Goal: Task Accomplishment & Management: Manage account settings

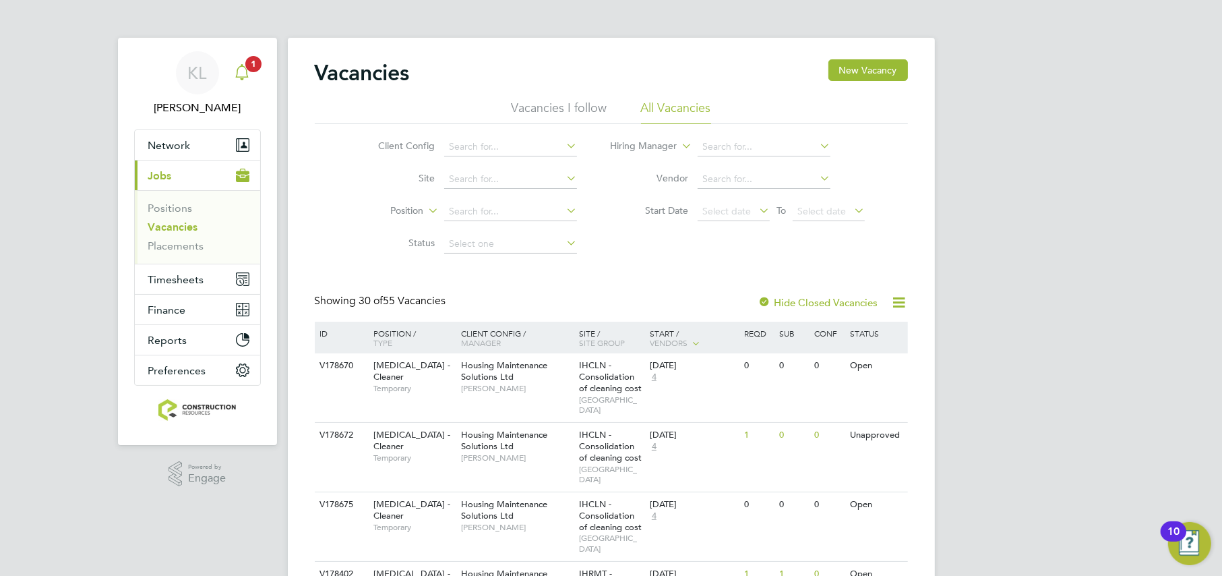
click at [240, 70] on icon "Main navigation" at bounding box center [242, 72] width 16 height 16
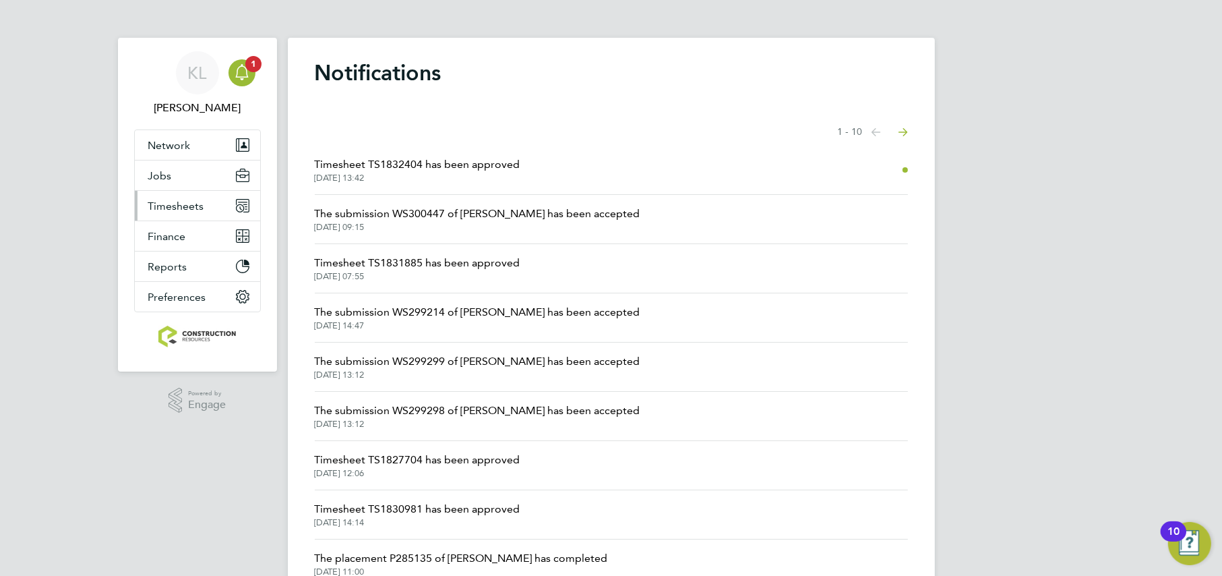
click at [169, 204] on span "Timesheets" at bounding box center [176, 206] width 56 height 13
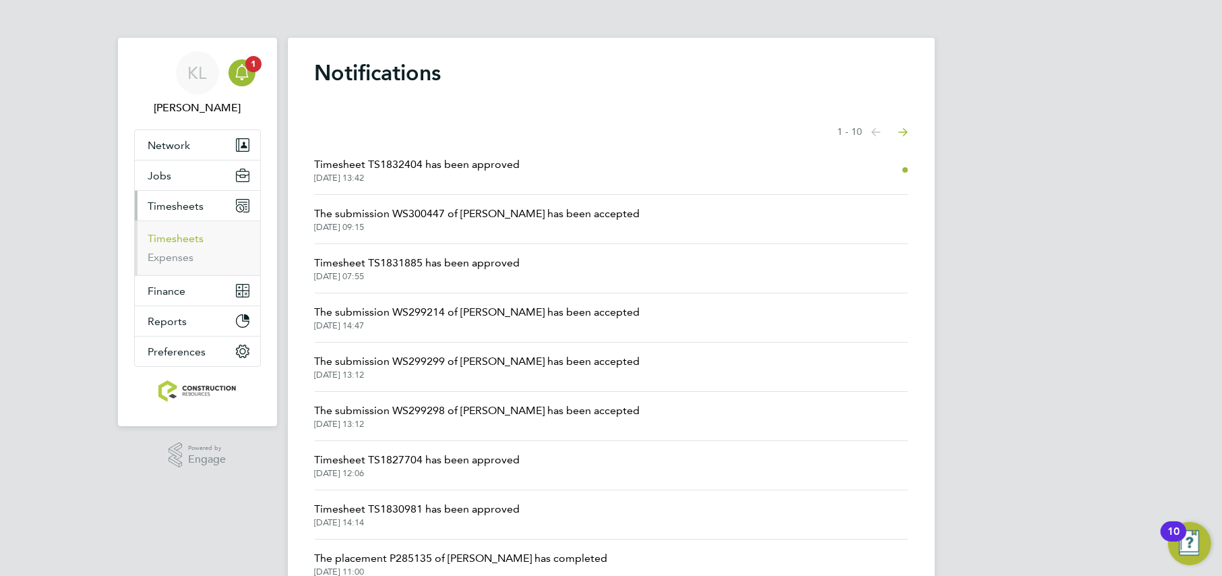
click at [169, 233] on link "Timesheets" at bounding box center [176, 238] width 56 height 13
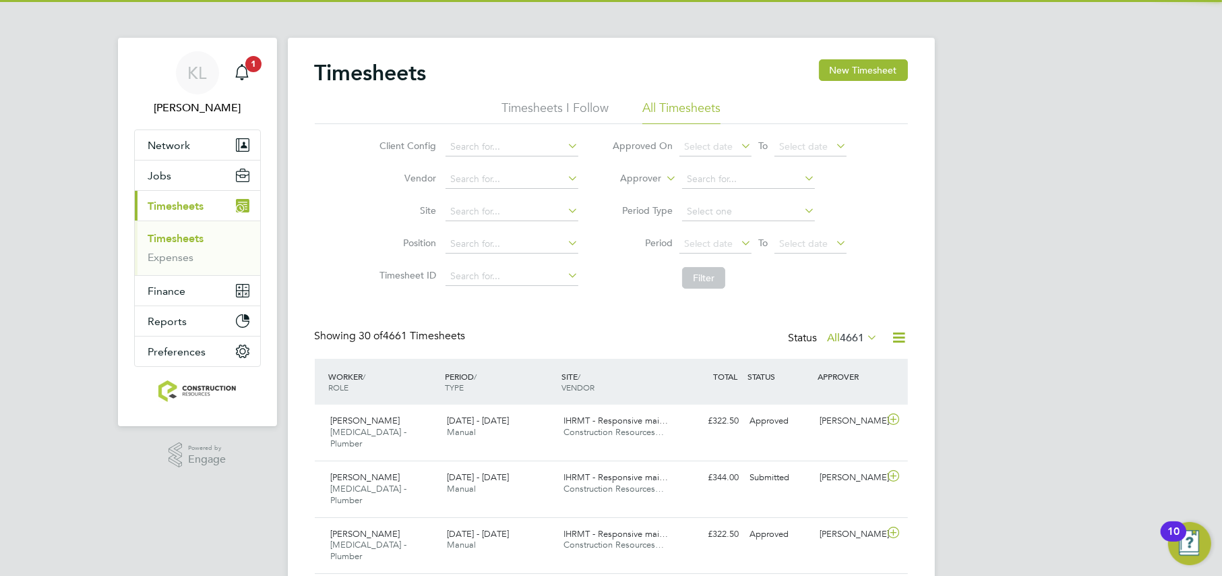
click at [853, 334] on span "4661" at bounding box center [853, 337] width 24 height 13
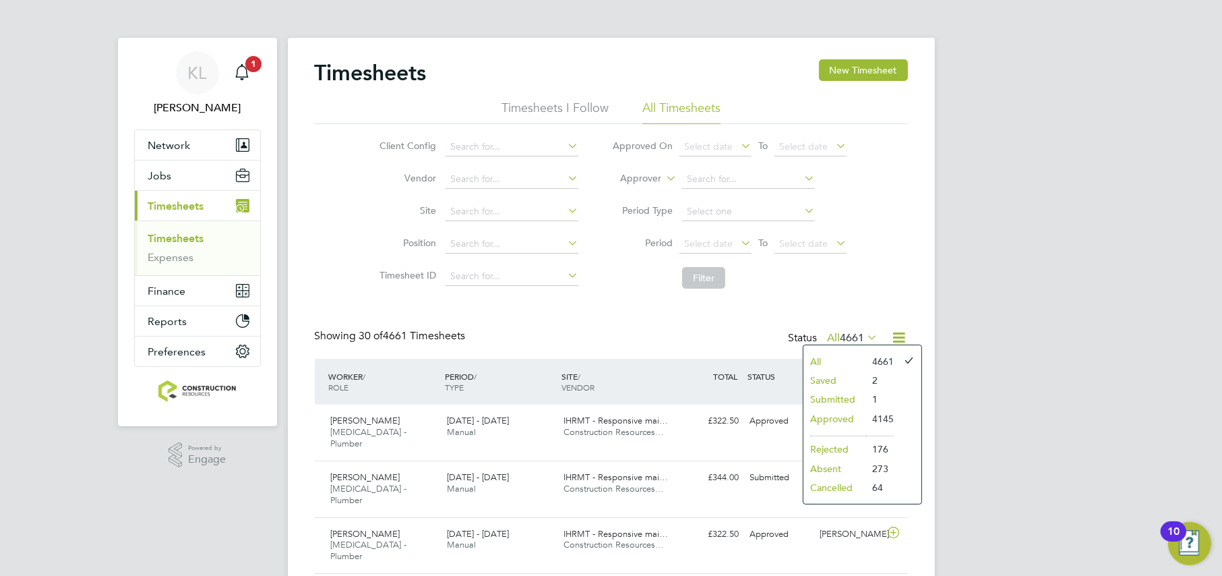
click at [841, 394] on li "Submitted" at bounding box center [835, 399] width 62 height 19
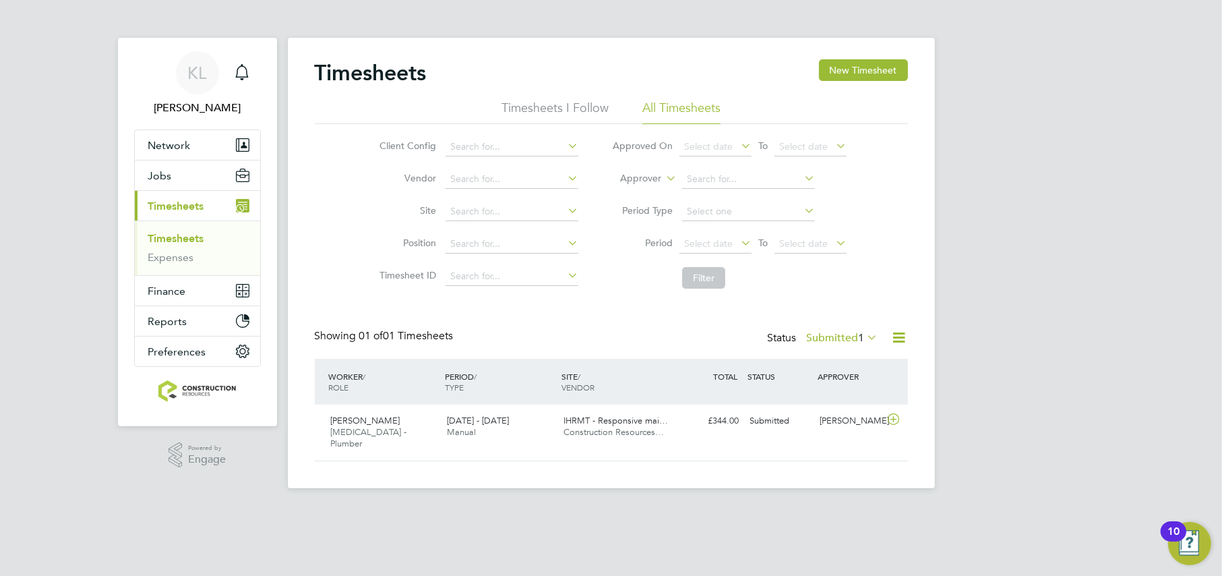
click at [154, 217] on button "Current page: Timesheets" at bounding box center [197, 206] width 125 height 30
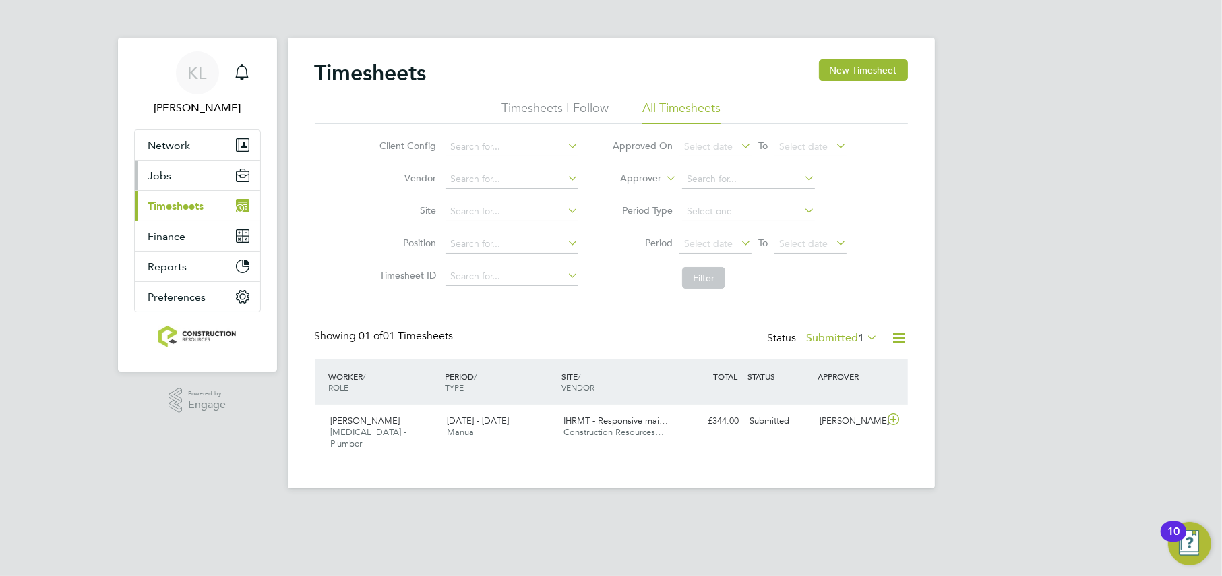
click at [151, 167] on button "Jobs" at bounding box center [197, 175] width 125 height 30
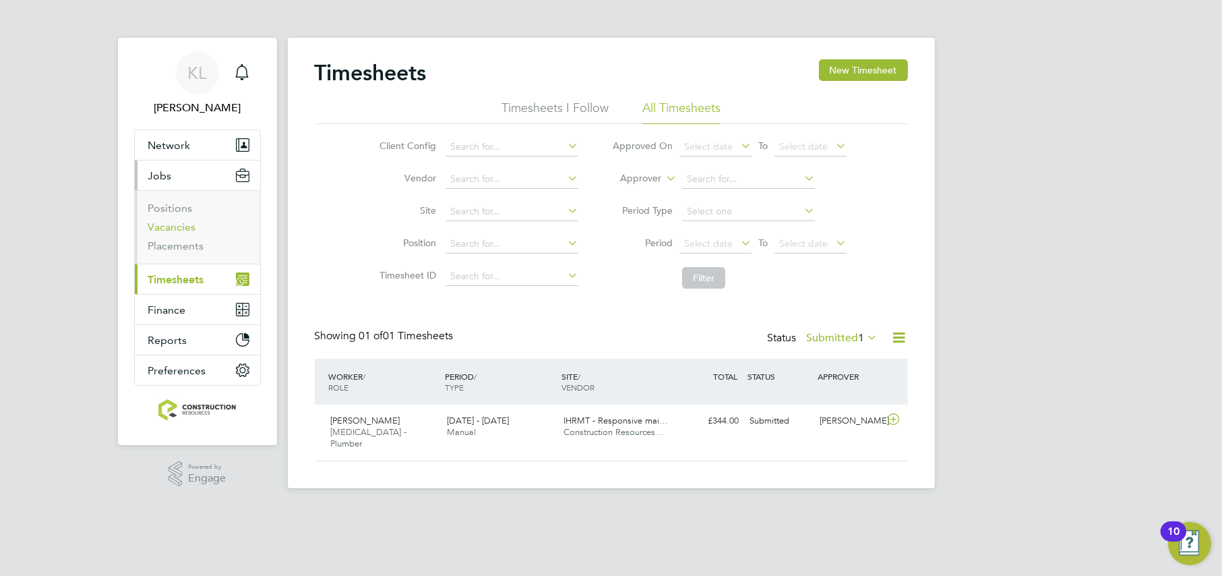
click at [173, 233] on link "Vacancies" at bounding box center [172, 226] width 48 height 13
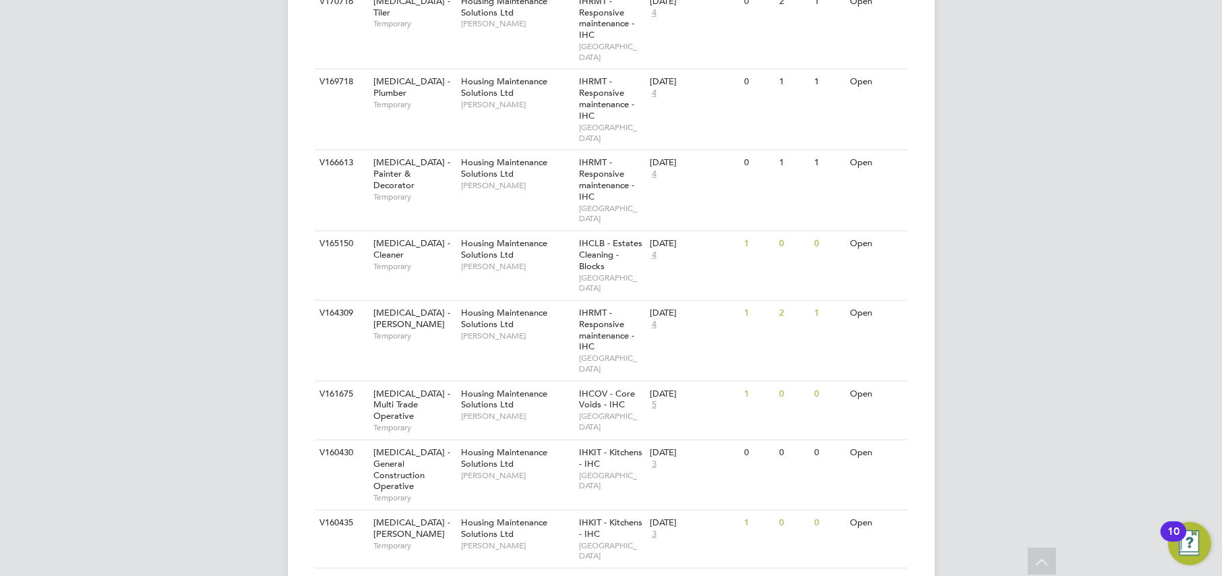
scroll to position [1647, 0]
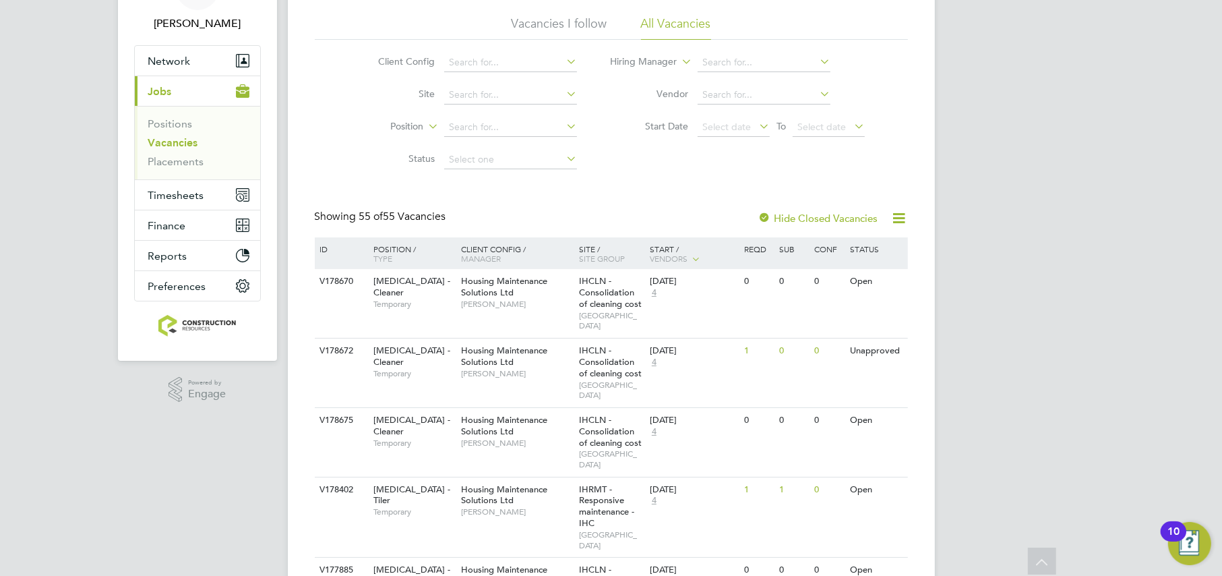
scroll to position [0, 0]
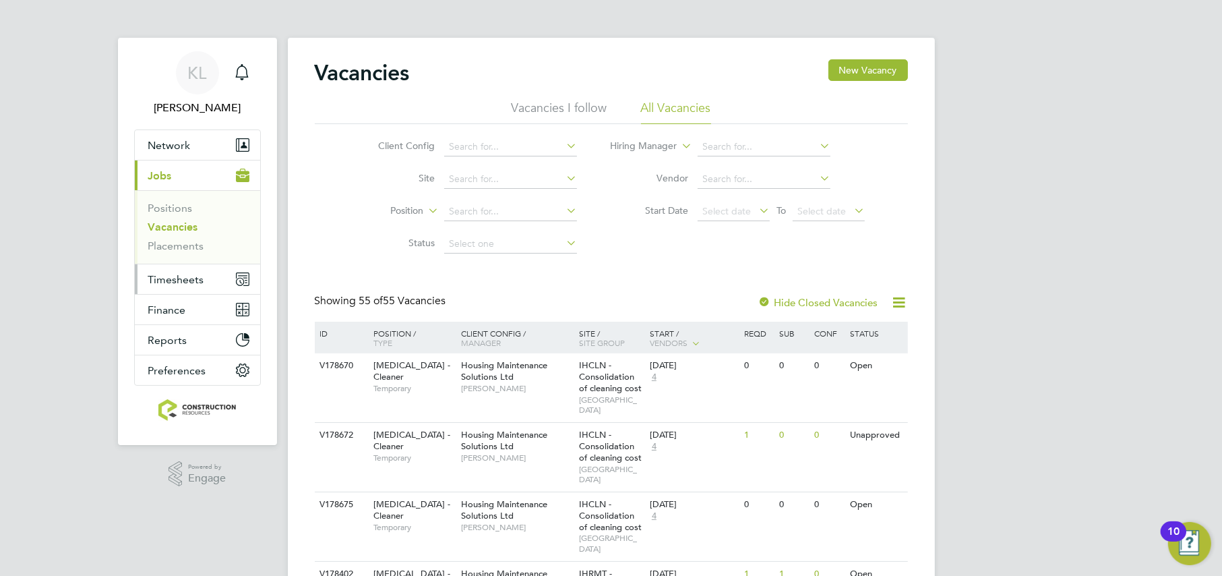
click at [169, 287] on button "Timesheets" at bounding box center [197, 279] width 125 height 30
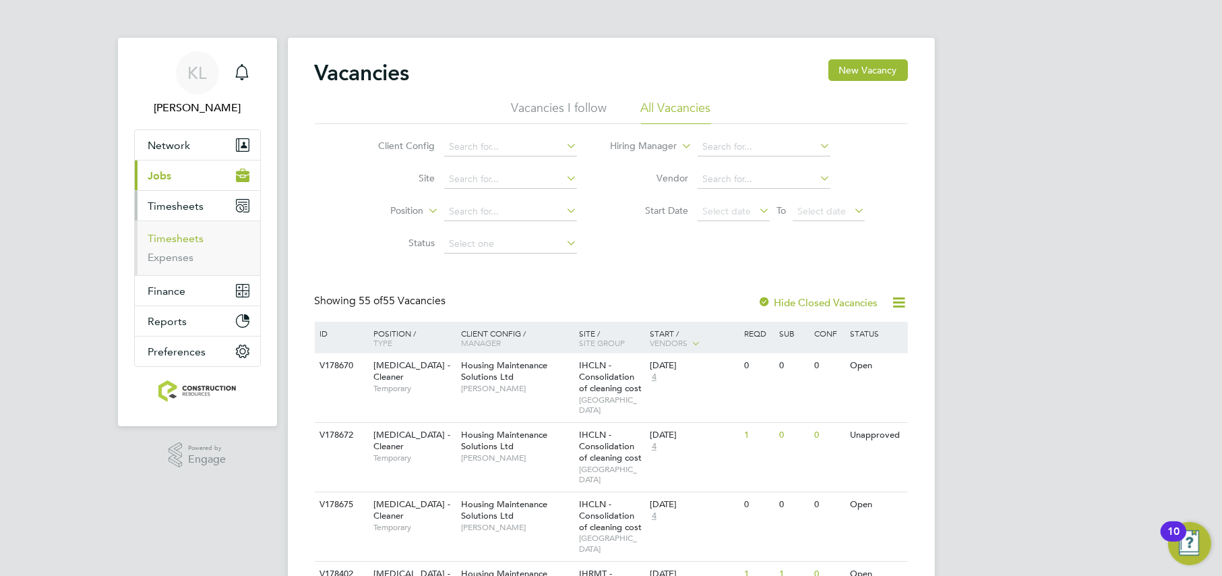
click at [171, 235] on link "Timesheets" at bounding box center [176, 238] width 56 height 13
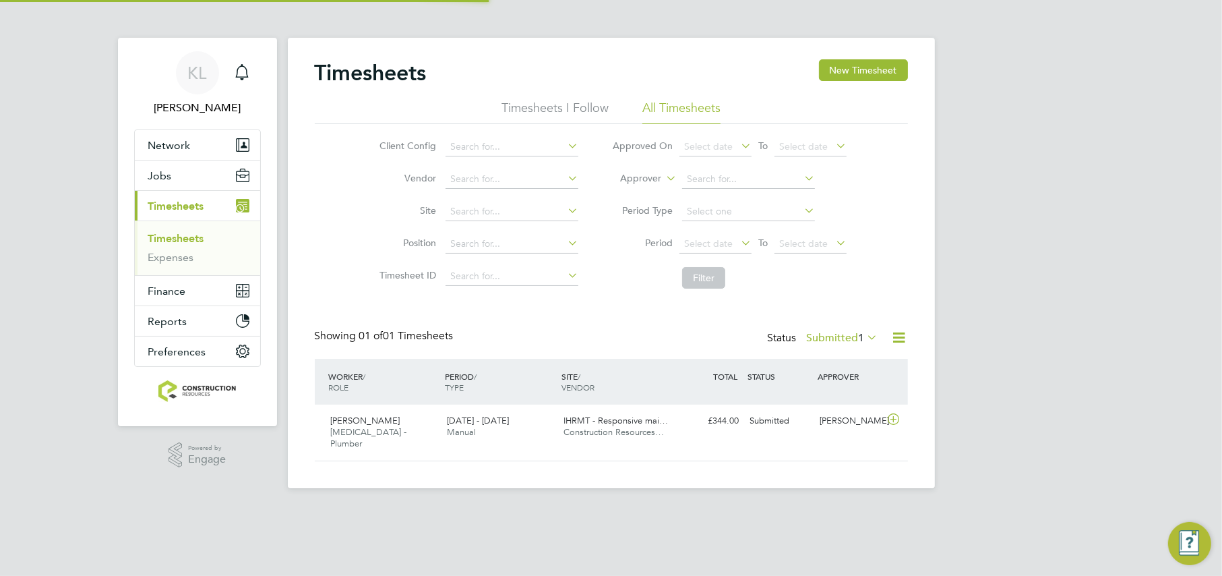
scroll to position [34, 117]
click at [728, 423] on div "£344.00 Submitted" at bounding box center [710, 421] width 70 height 22
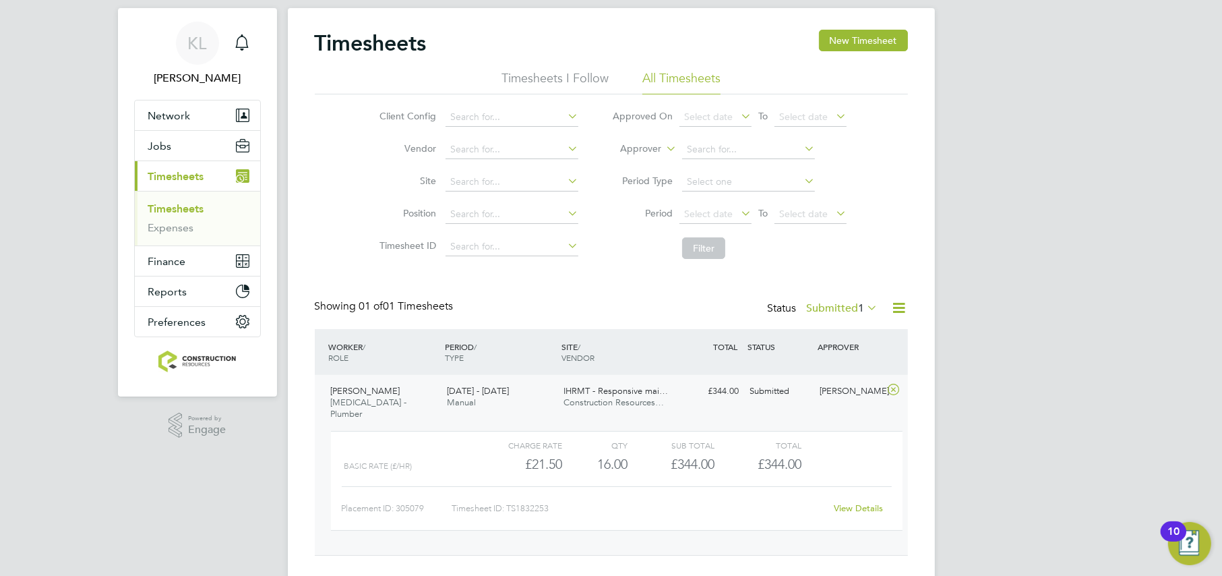
scroll to position [46, 0]
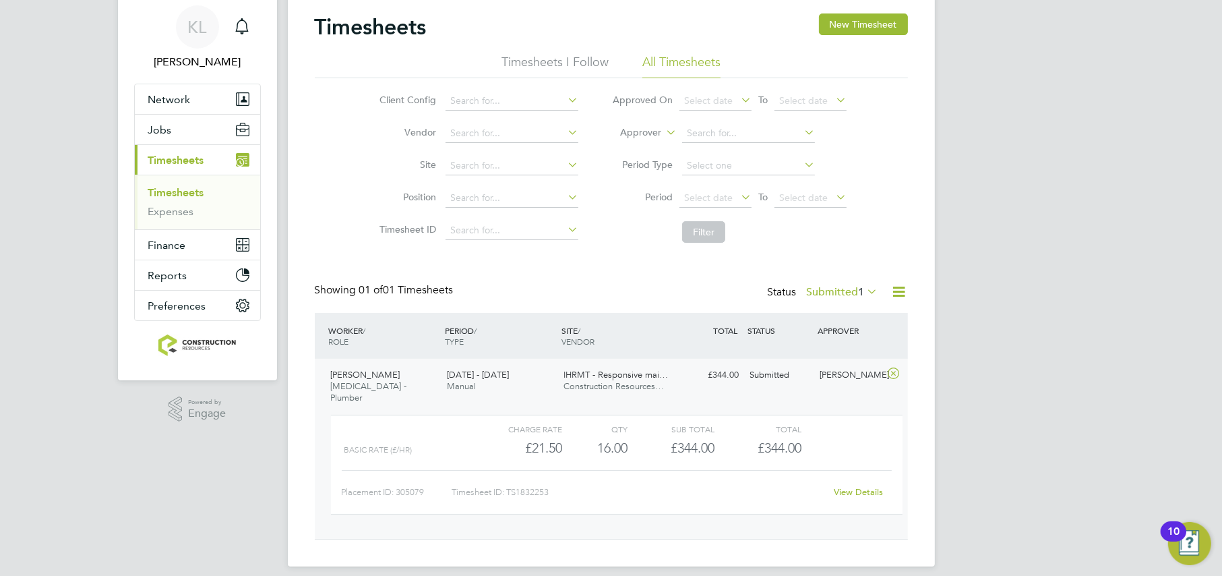
click at [847, 486] on link "View Details" at bounding box center [858, 491] width 49 height 11
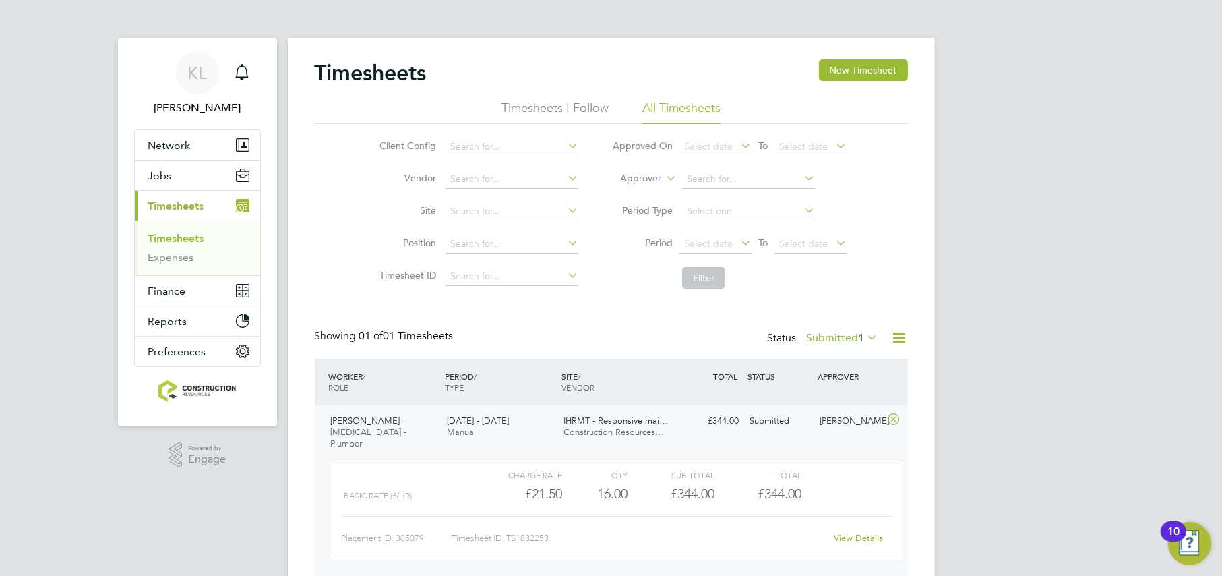
click at [406, 414] on div "David Titchen HMS - Plumber 22 - 28 Sep 2025" at bounding box center [384, 432] width 117 height 45
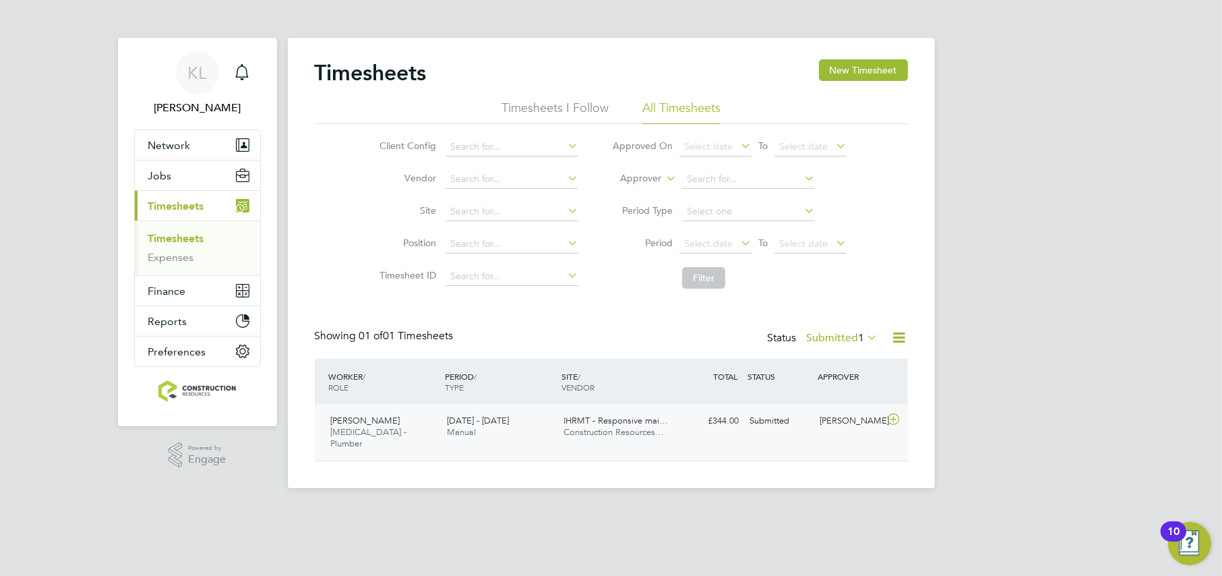
click at [506, 419] on span "22 - 28 Sep 2025" at bounding box center [478, 420] width 62 height 11
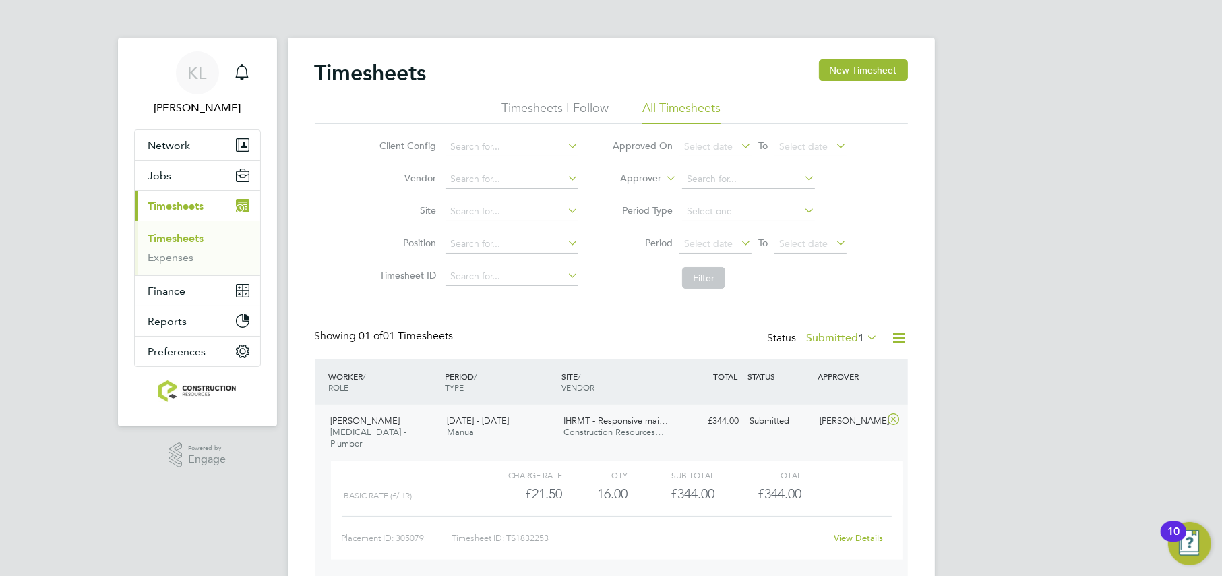
scroll to position [22, 131]
click at [506, 419] on span "22 - 28 Sep 2025" at bounding box center [478, 420] width 62 height 11
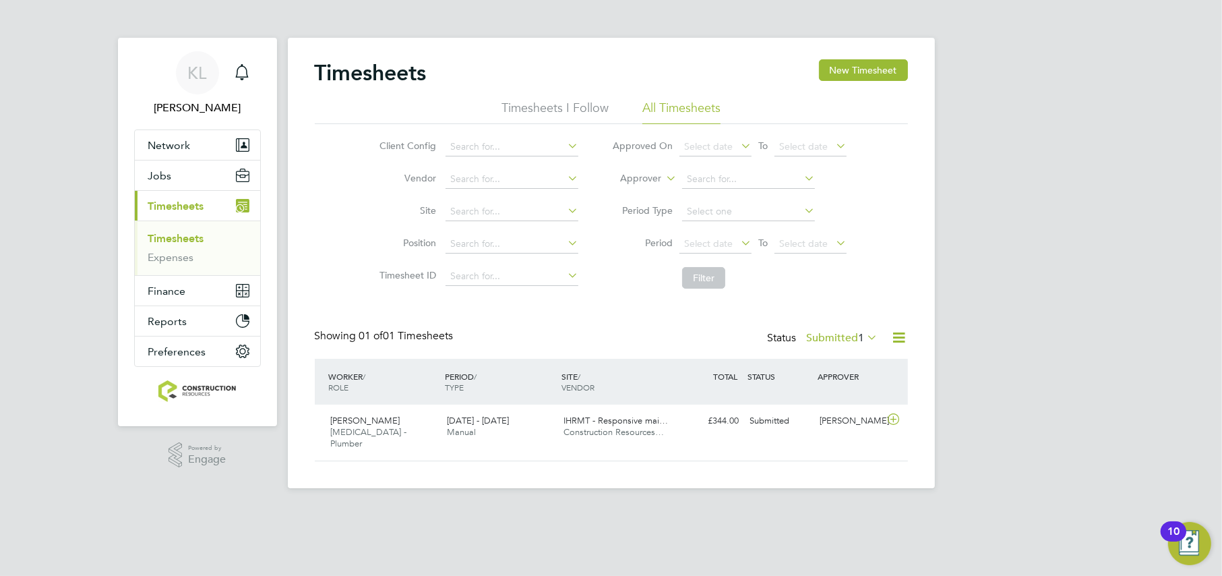
drag, startPoint x: 803, startPoint y: 346, endPoint x: 811, endPoint y: 342, distance: 8.8
click at [805, 345] on div "Status Submitted 1" at bounding box center [824, 338] width 113 height 19
click at [815, 341] on label "Submitted 1" at bounding box center [842, 337] width 71 height 13
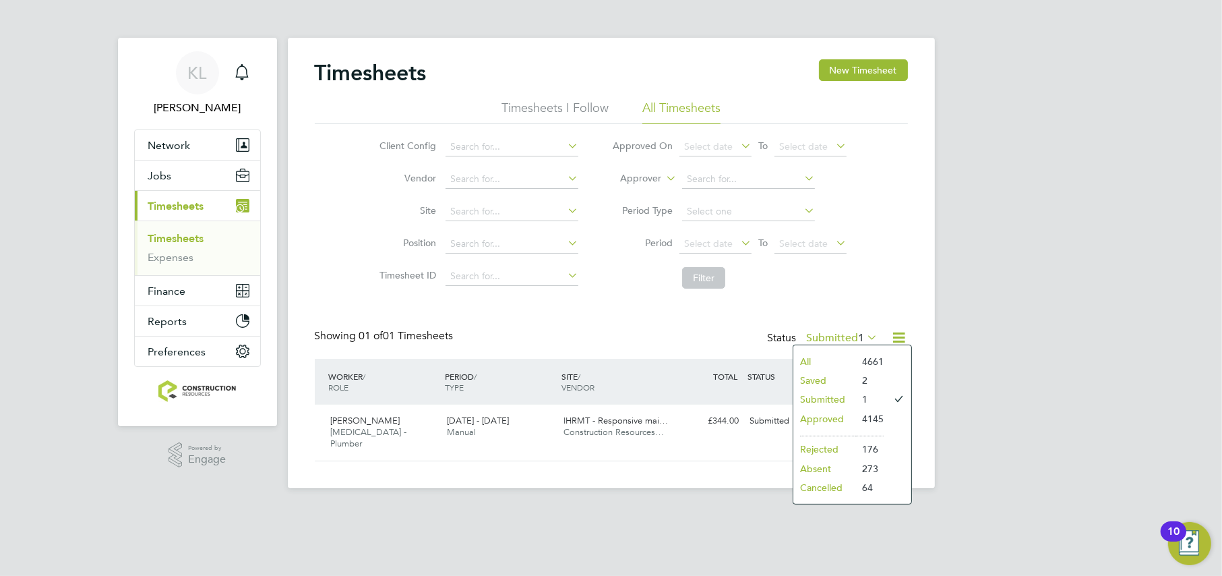
click at [812, 402] on li "Submitted" at bounding box center [824, 399] width 62 height 19
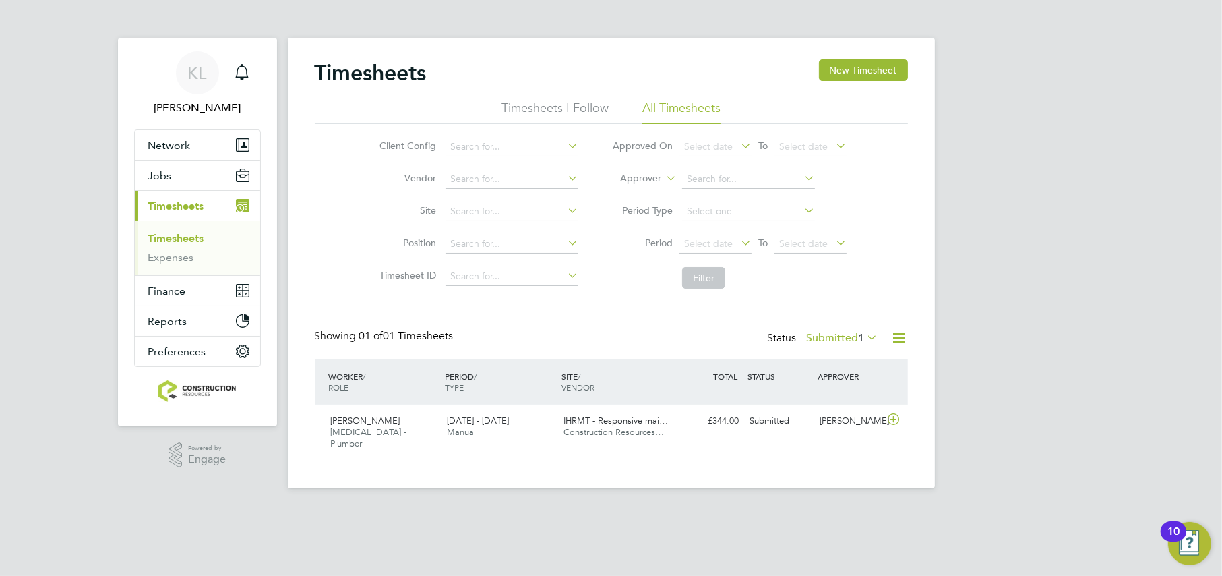
scroll to position [34, 117]
click at [457, 400] on div "WORKER / ROLE WORKER / PERIOD PERIOD / TYPE SITE / VENDOR TOTAL TOTAL / STATUS …" at bounding box center [611, 382] width 593 height 46
click at [450, 421] on span "22 - 28 Sep 2025" at bounding box center [478, 420] width 62 height 11
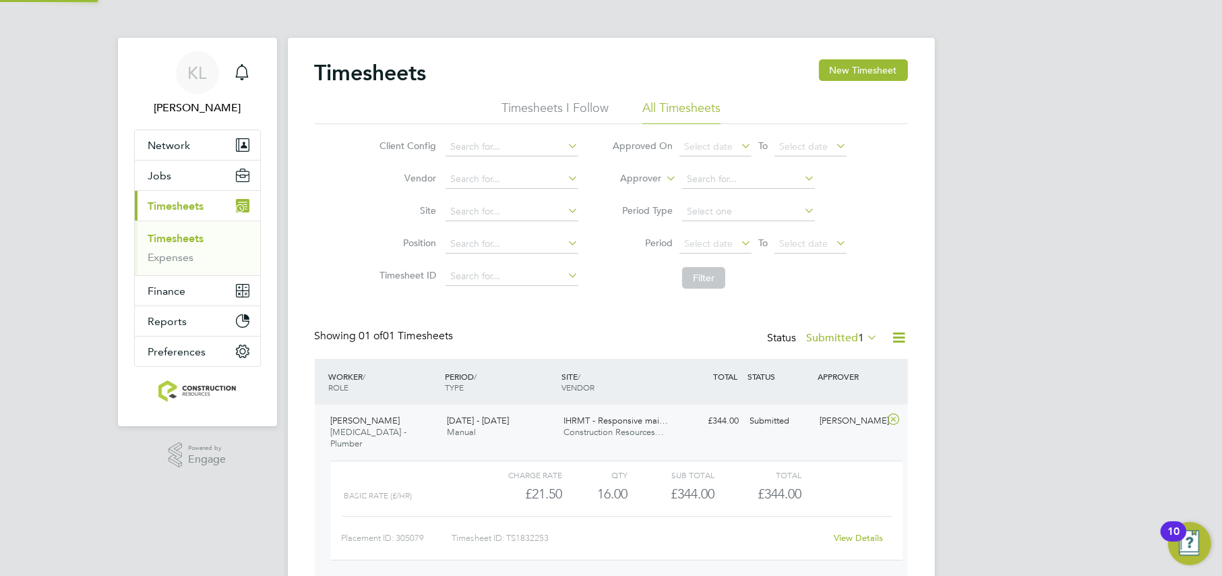
scroll to position [22, 131]
click at [847, 532] on link "View Details" at bounding box center [858, 537] width 49 height 11
click at [417, 417] on div "David Titchen HMS - Plumber 22 - 28 Sep 2025" at bounding box center [384, 432] width 117 height 45
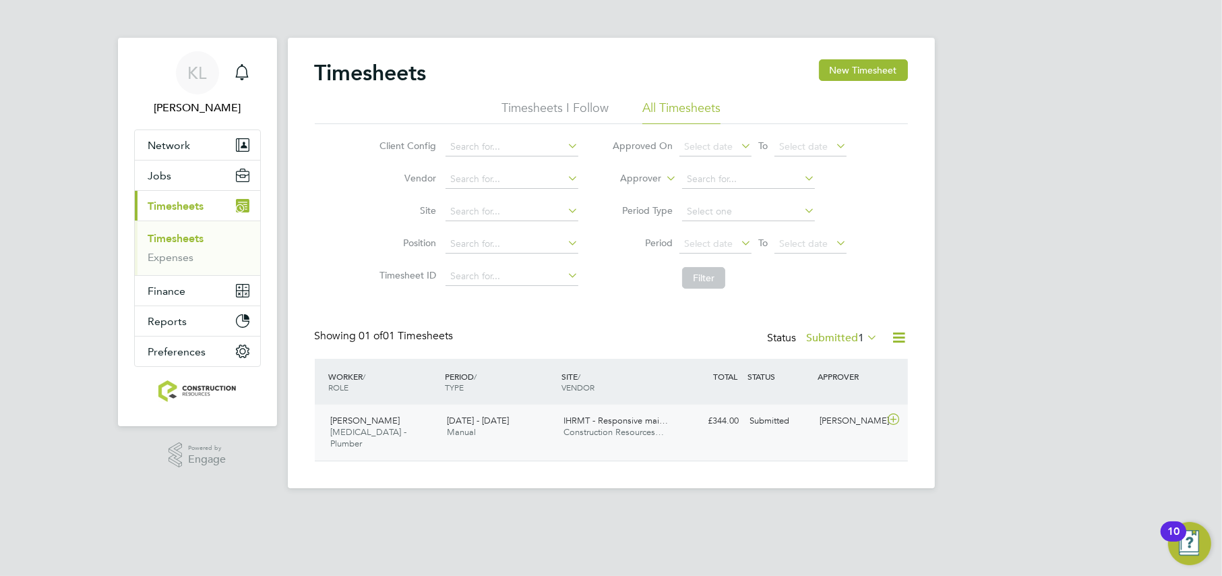
click at [805, 425] on div "Submitted" at bounding box center [780, 421] width 70 height 22
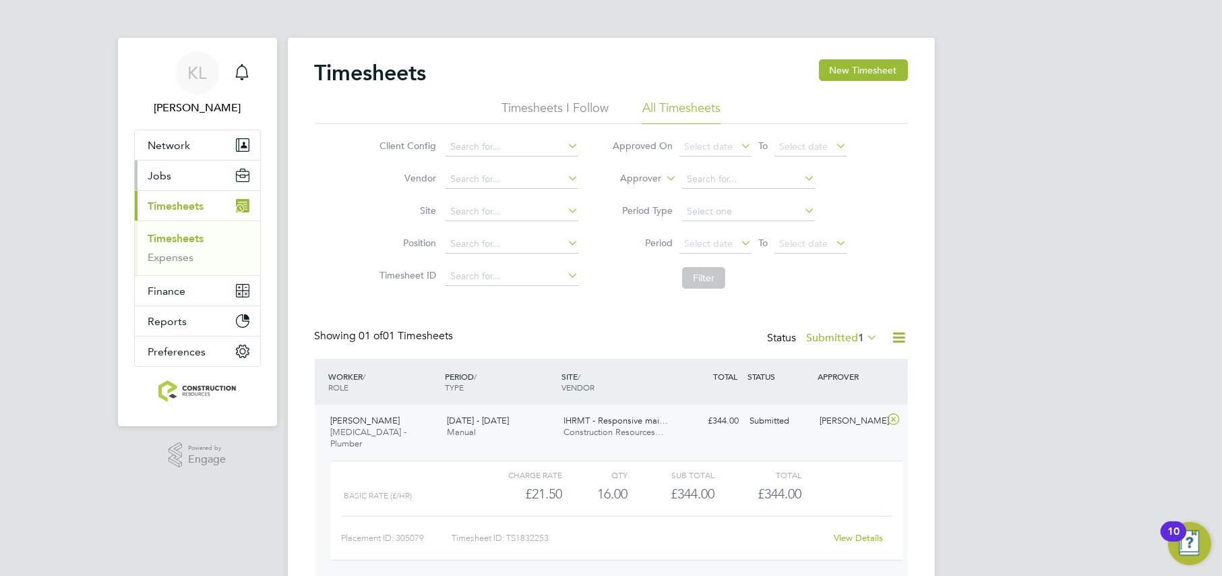
click at [156, 174] on span "Jobs" at bounding box center [160, 175] width 24 height 13
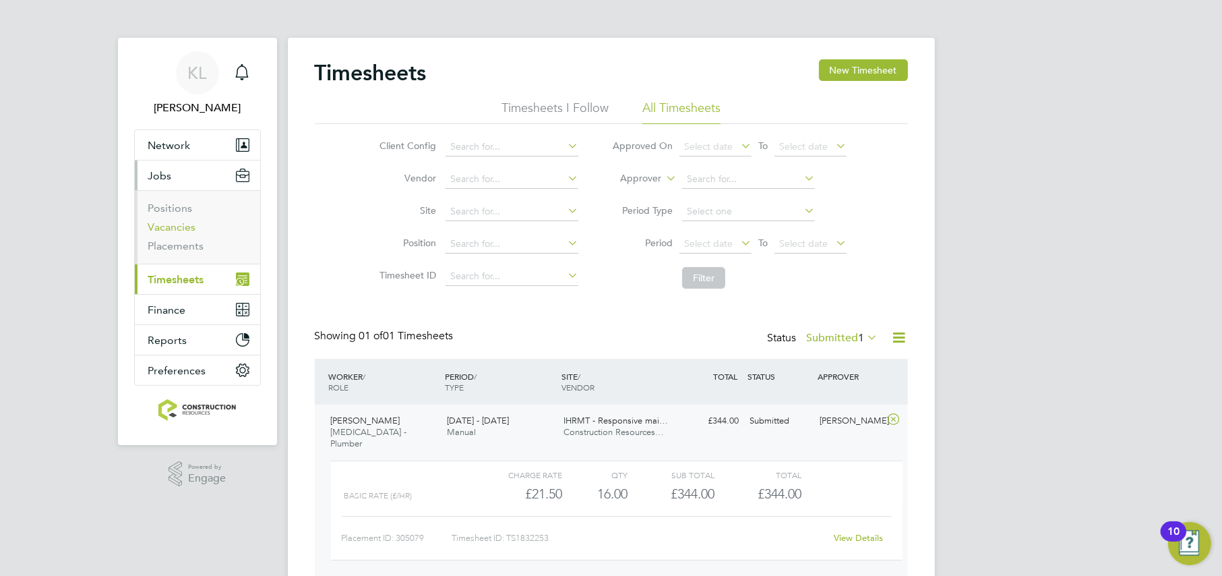
click at [162, 227] on link "Vacancies" at bounding box center [172, 226] width 48 height 13
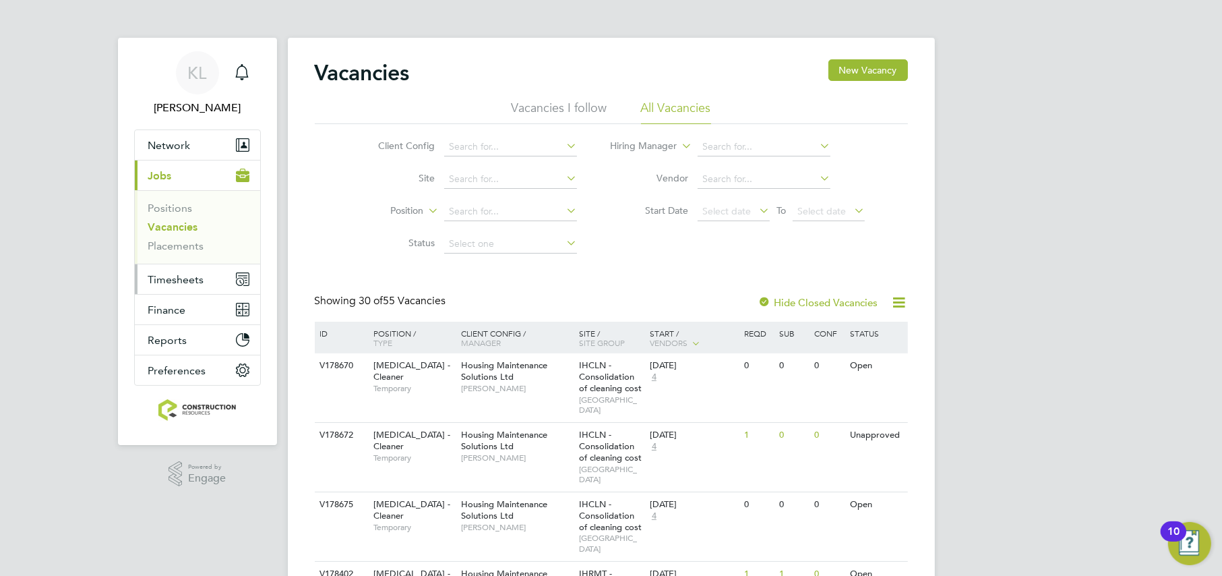
click at [172, 284] on span "Timesheets" at bounding box center [176, 279] width 56 height 13
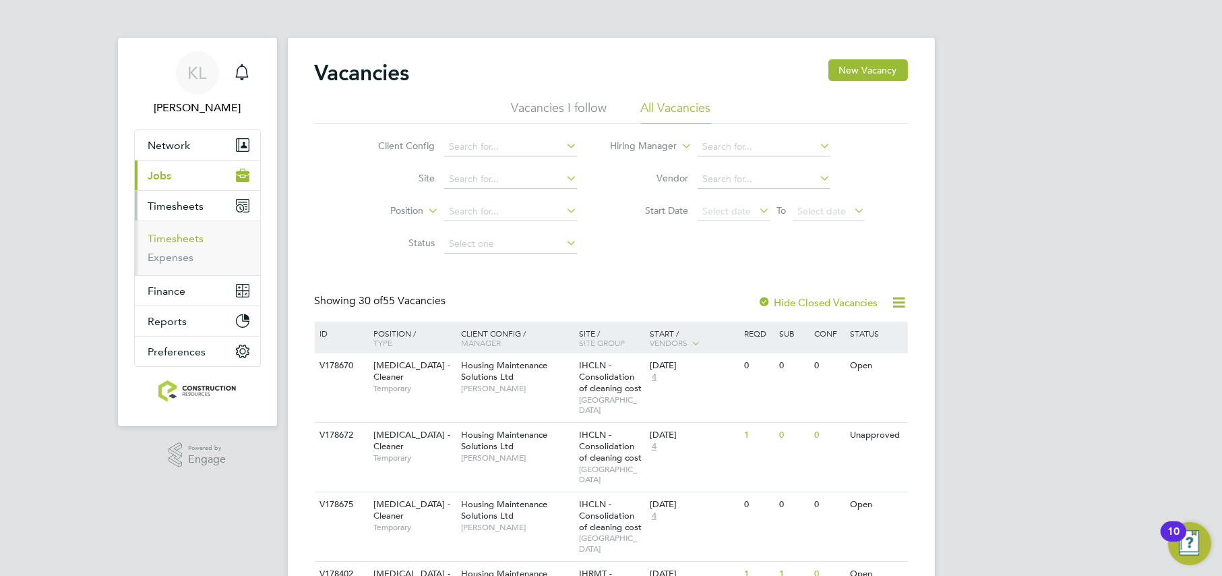
click at [182, 237] on link "Timesheets" at bounding box center [176, 238] width 56 height 13
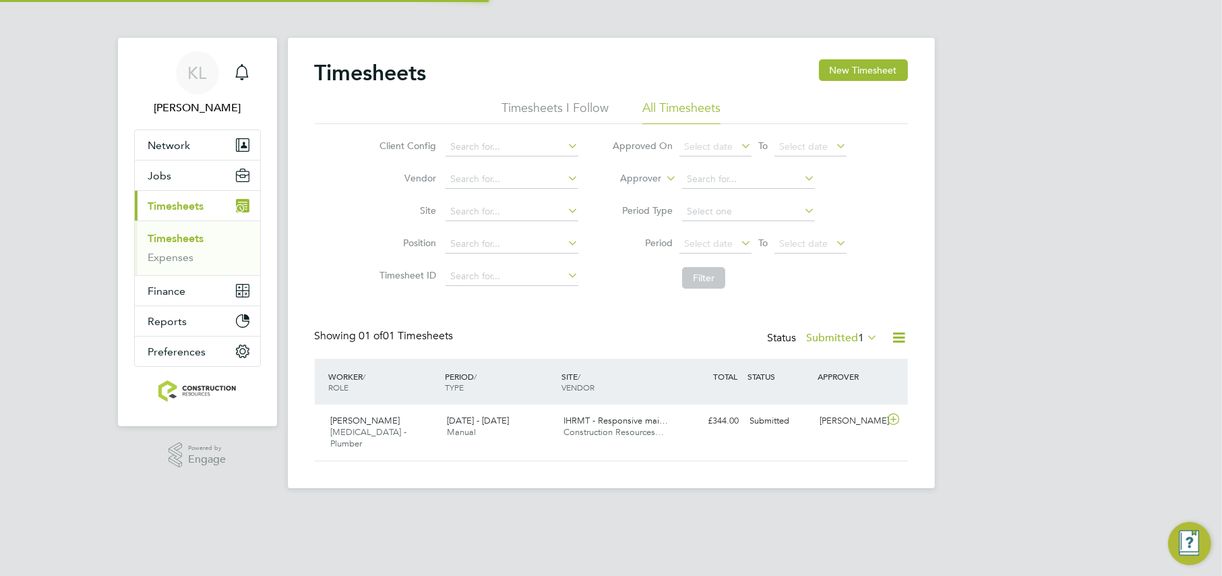
scroll to position [34, 117]
click at [547, 423] on div "22 - 28 Sep 2025 Manual" at bounding box center [500, 427] width 117 height 34
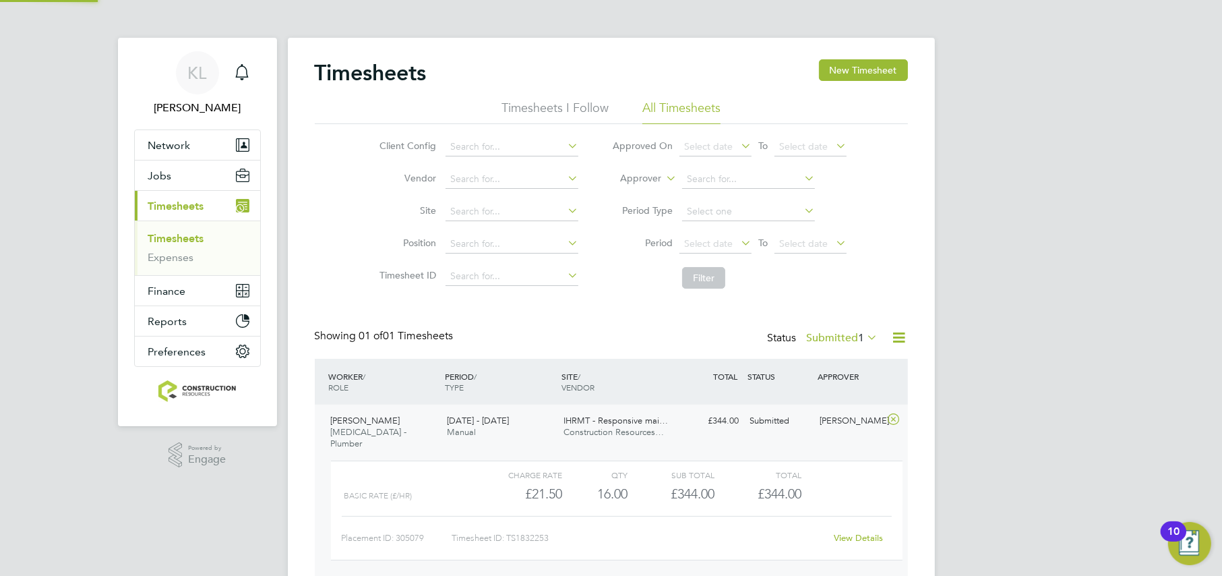
scroll to position [22, 131]
click at [865, 532] on link "View Details" at bounding box center [858, 537] width 49 height 11
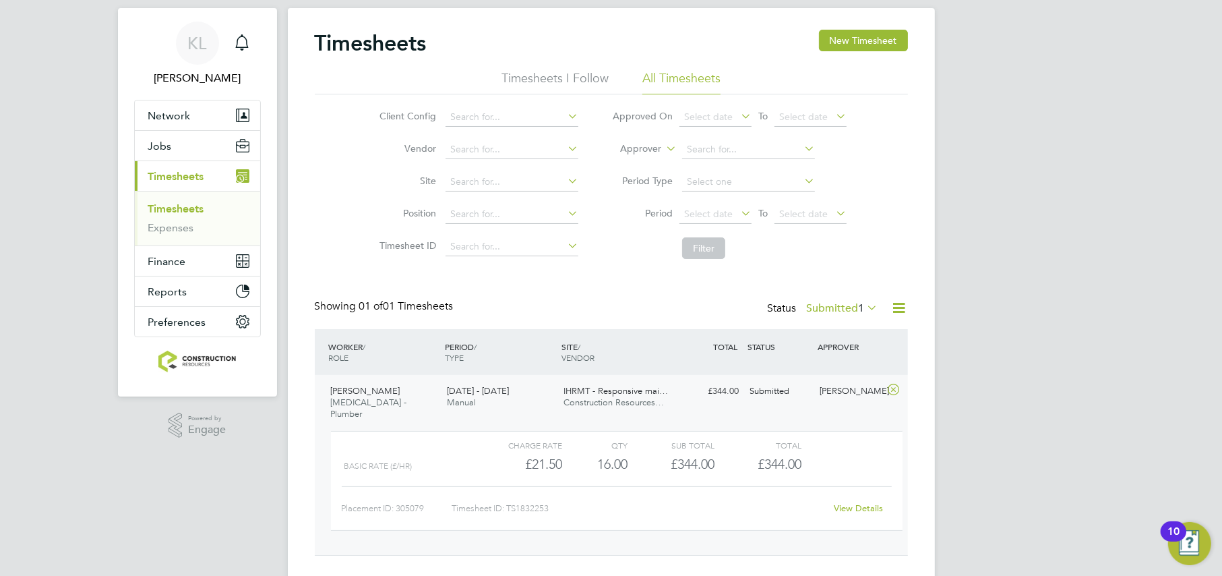
scroll to position [46, 0]
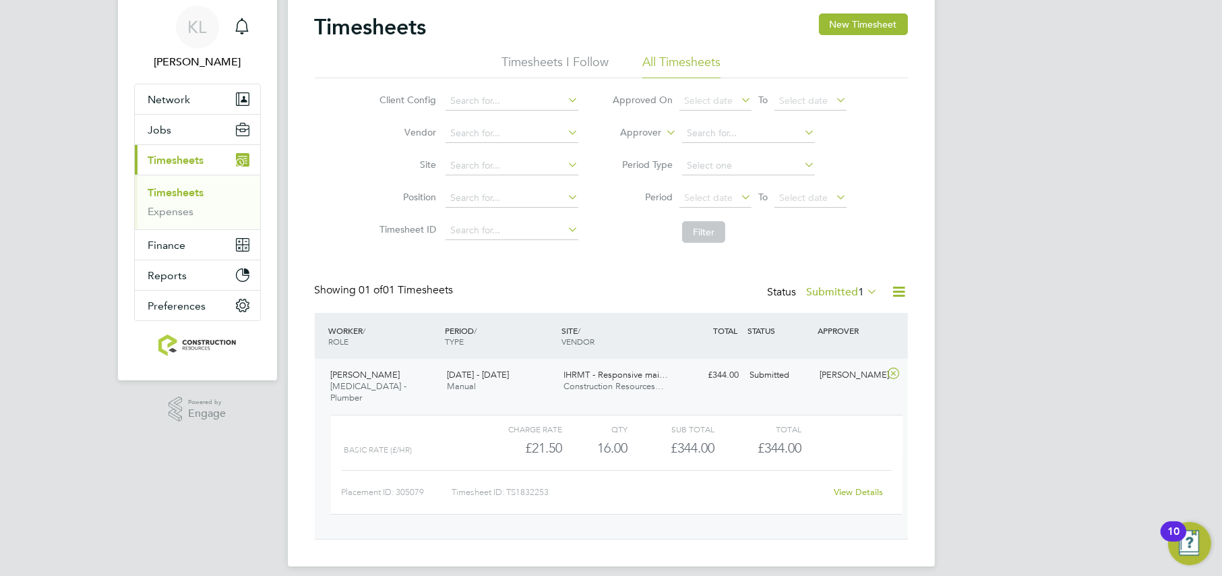
click at [858, 486] on link "View Details" at bounding box center [858, 491] width 49 height 11
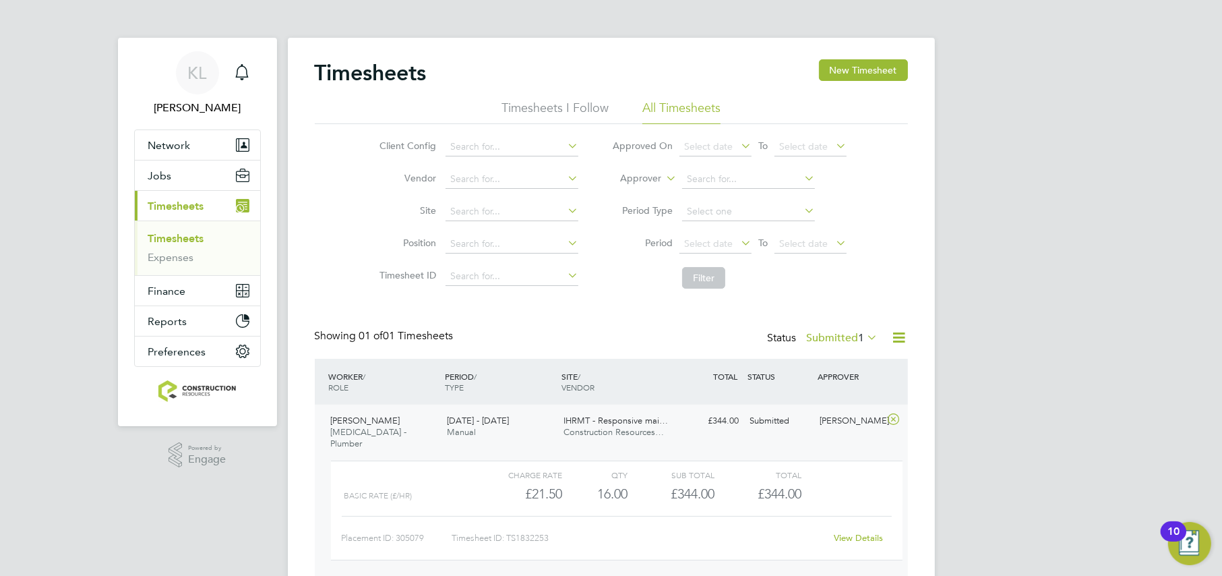
click at [822, 334] on label "Submitted 1" at bounding box center [842, 337] width 71 height 13
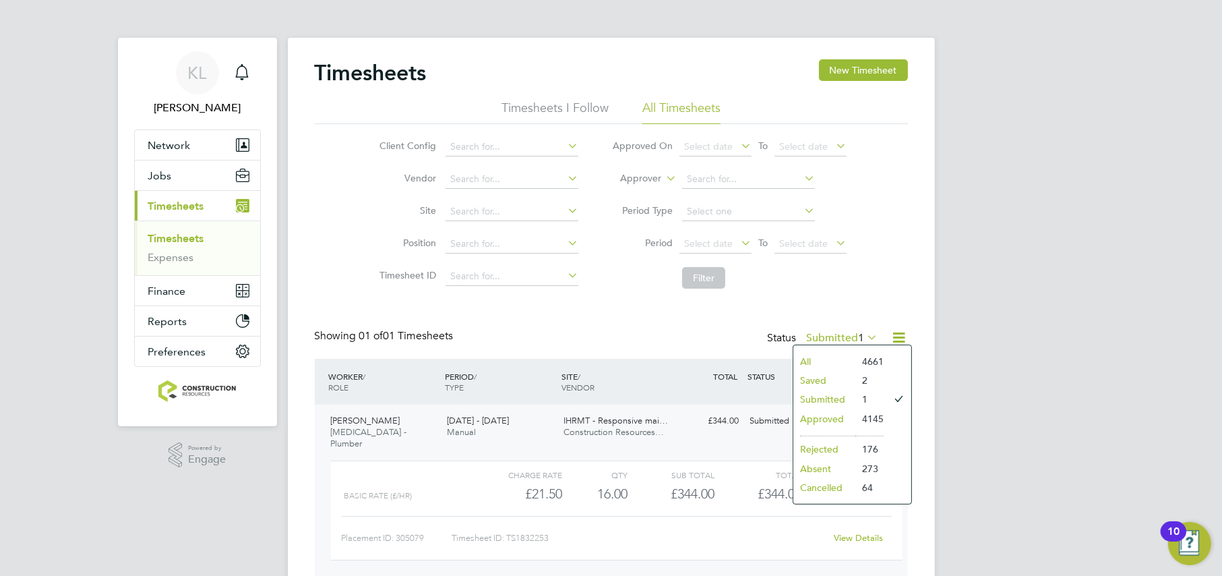
click at [814, 356] on li "All" at bounding box center [824, 361] width 62 height 19
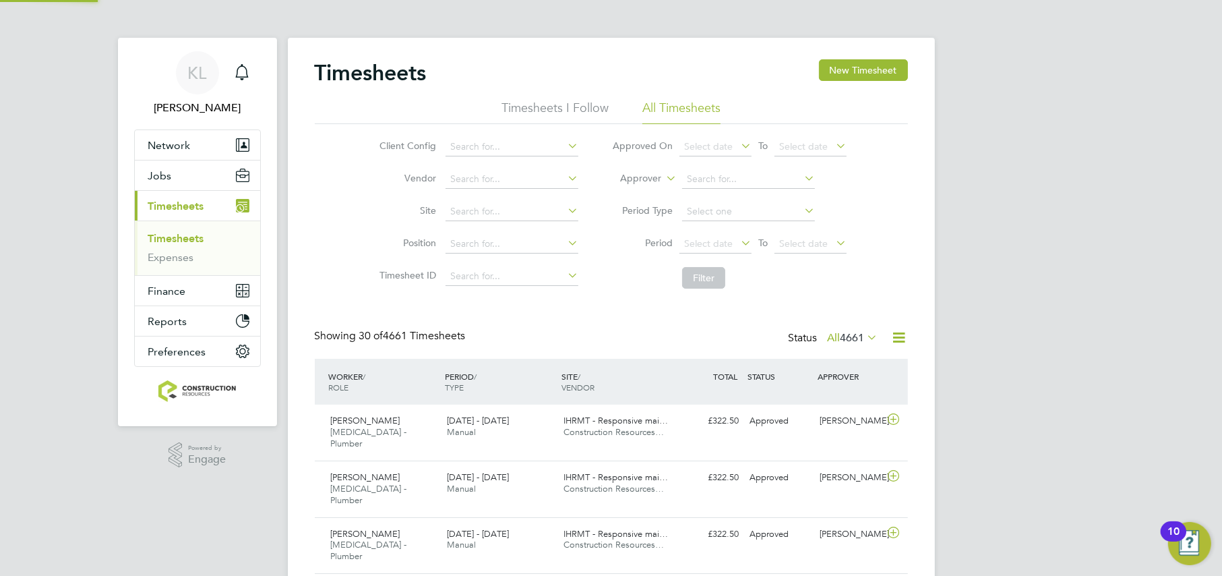
scroll to position [34, 117]
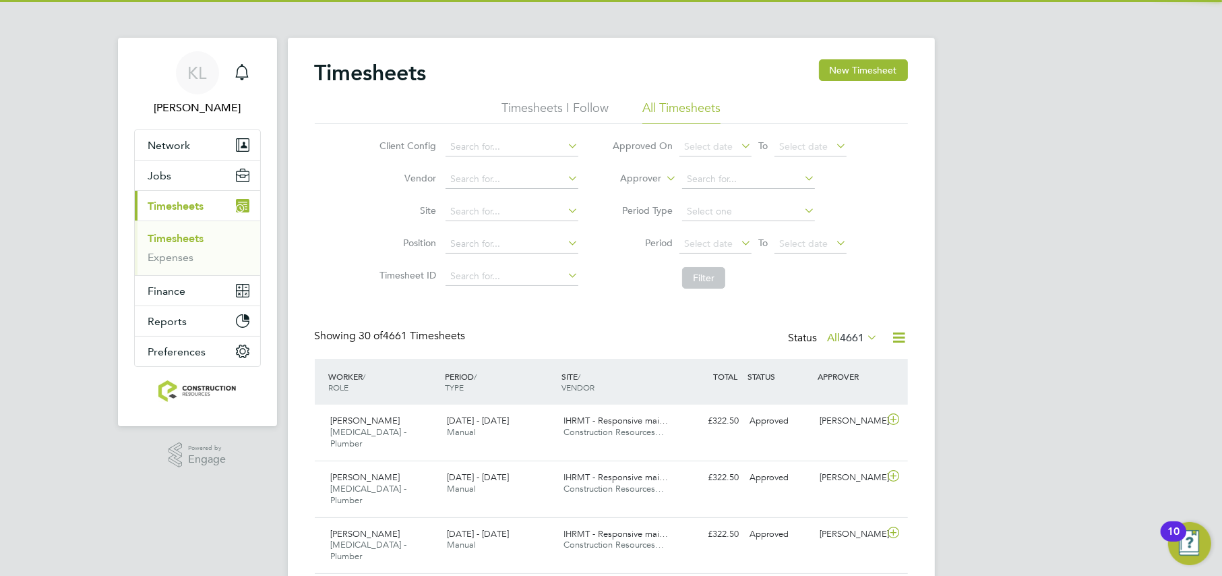
click at [843, 337] on span "4661" at bounding box center [853, 337] width 24 height 13
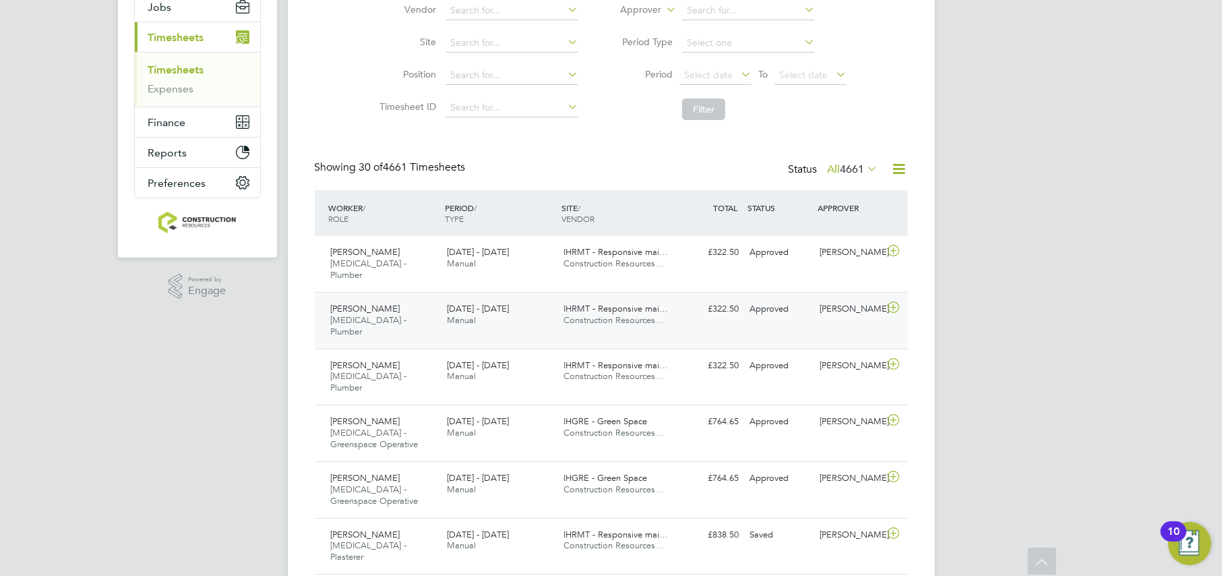
drag, startPoint x: 663, startPoint y: 303, endPoint x: 653, endPoint y: 308, distance: 11.2
click at [653, 314] on span "Construction Resources…" at bounding box center [614, 319] width 100 height 11
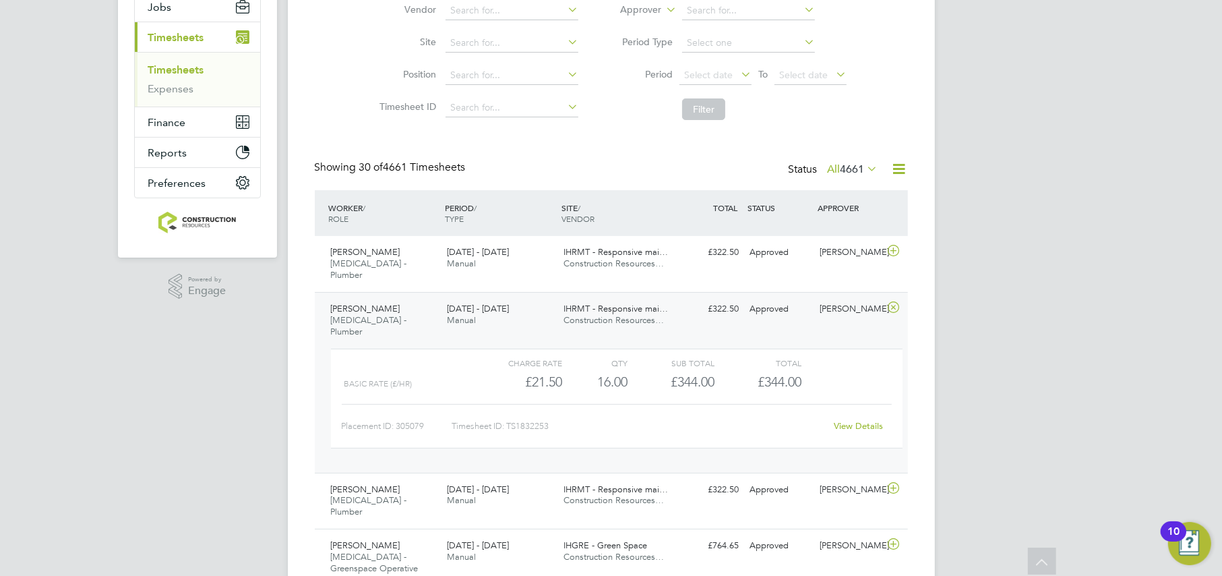
click at [841, 164] on span "4661" at bounding box center [853, 168] width 24 height 13
click at [814, 179] on div "All Saved Submitted Approved Rejected Absent Cancelled 4661 2 0 4146 176 273 64" at bounding box center [862, 256] width 119 height 160
click at [847, 162] on span "4661" at bounding box center [853, 168] width 24 height 13
click at [831, 183] on li "All" at bounding box center [835, 192] width 62 height 19
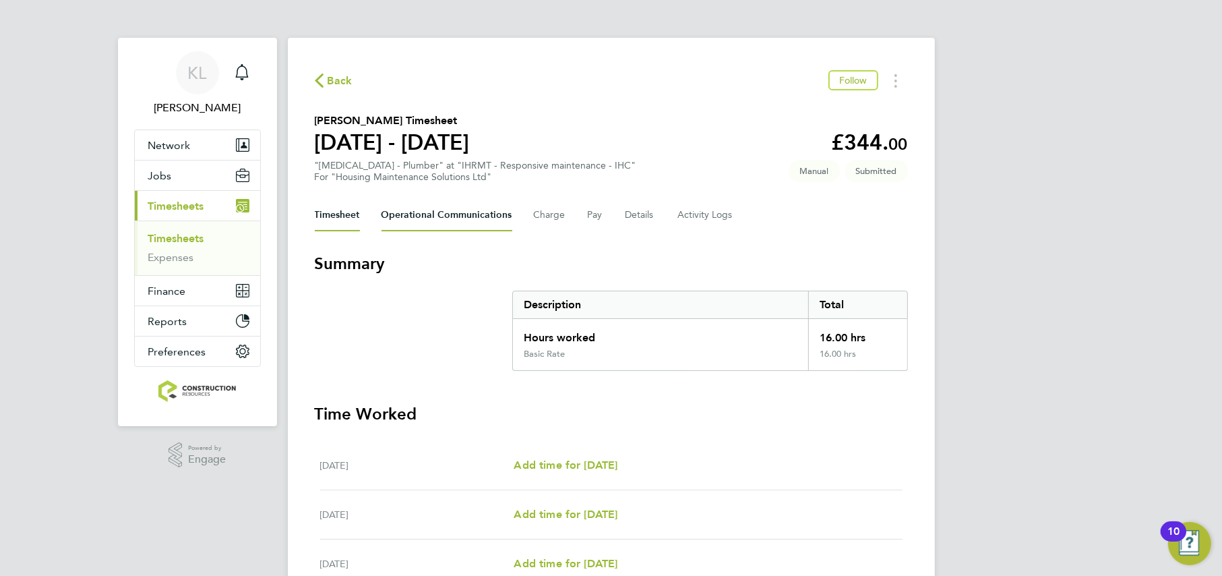
click at [447, 218] on Communications-tab "Operational Communications" at bounding box center [447, 215] width 131 height 32
click at [637, 214] on button "Details" at bounding box center [641, 215] width 31 height 32
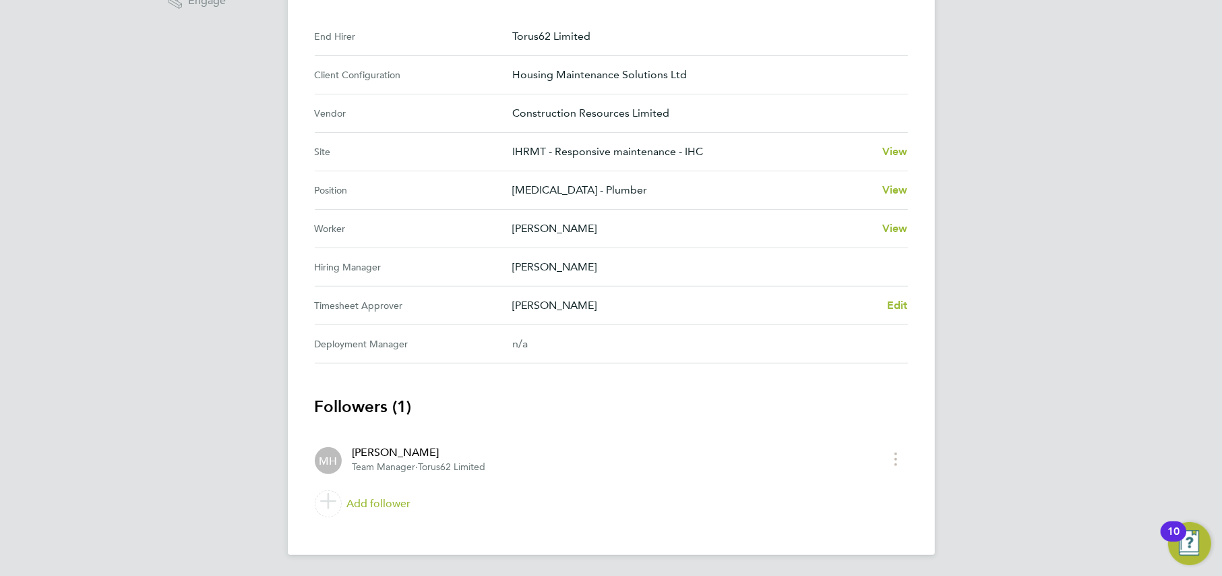
scroll to position [458, 0]
click at [369, 450] on div "Mark Haley" at bounding box center [419, 453] width 133 height 16
click at [360, 512] on link "Add follower" at bounding box center [611, 504] width 593 height 38
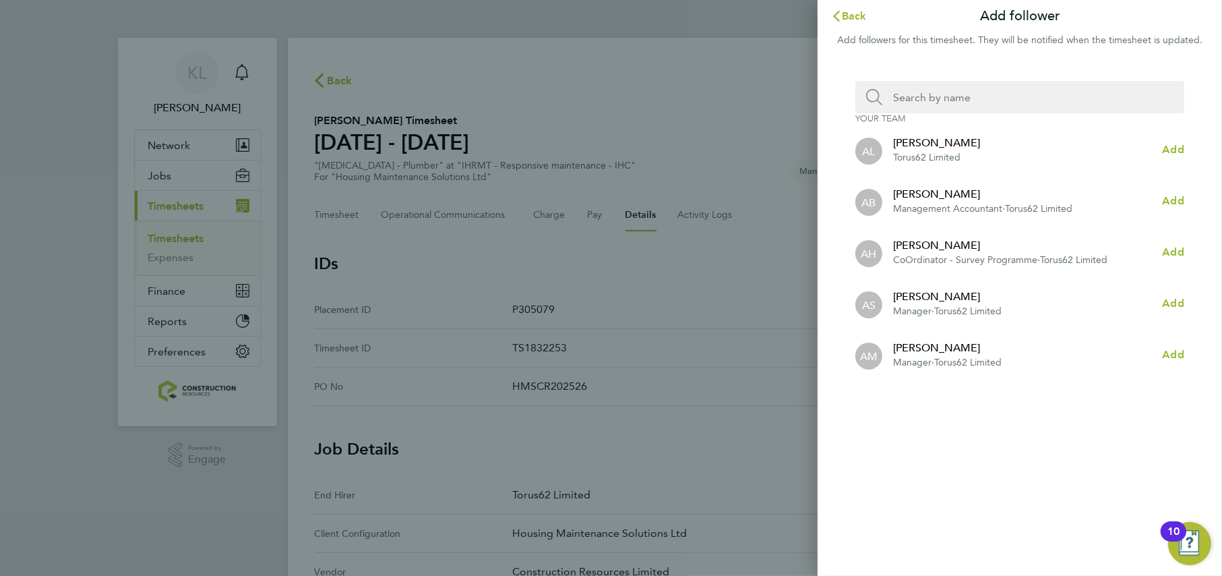
click at [940, 104] on input "Search team member by name:" at bounding box center [1025, 97] width 286 height 32
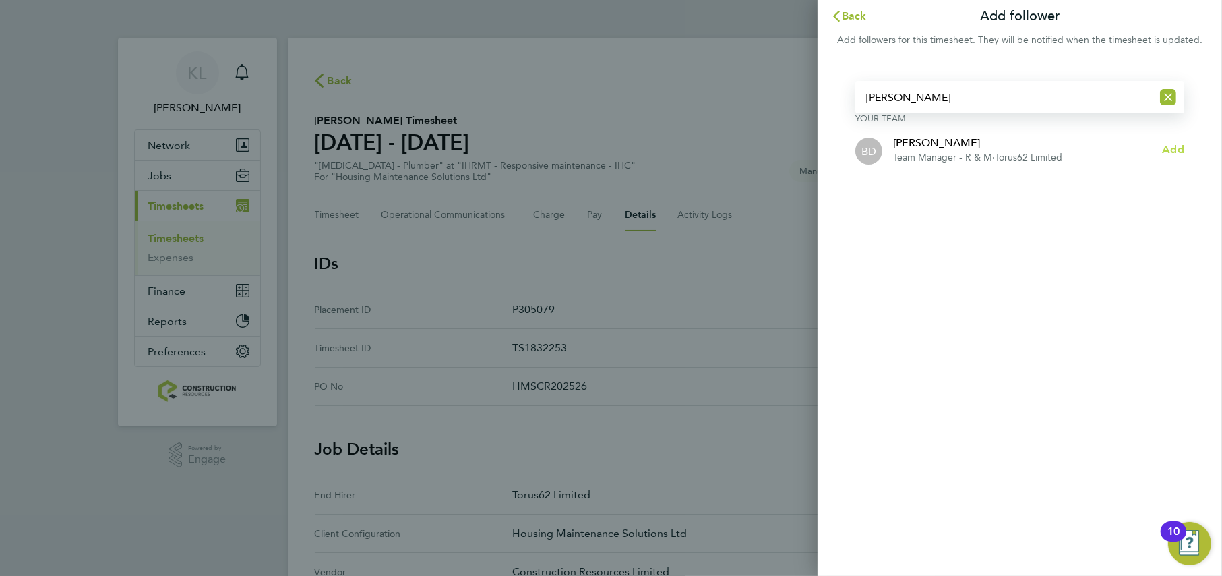
type input "brenda"
click at [1174, 154] on span "Add" at bounding box center [1174, 149] width 22 height 13
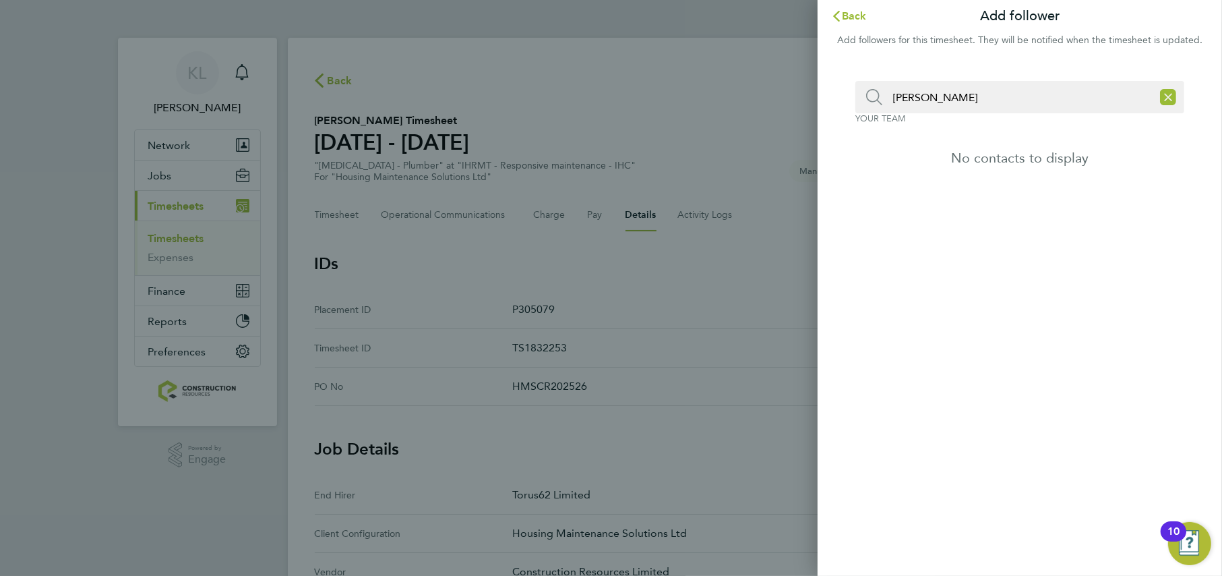
drag, startPoint x: 693, startPoint y: 317, endPoint x: 574, endPoint y: 298, distance: 120.1
drag, startPoint x: 574, startPoint y: 298, endPoint x: 847, endPoint y: 7, distance: 398.7
drag, startPoint x: 847, startPoint y: 7, endPoint x: 848, endPoint y: 16, distance: 8.8
click at [848, 16] on span "Back" at bounding box center [854, 15] width 25 height 13
